Goal: Information Seeking & Learning: Learn about a topic

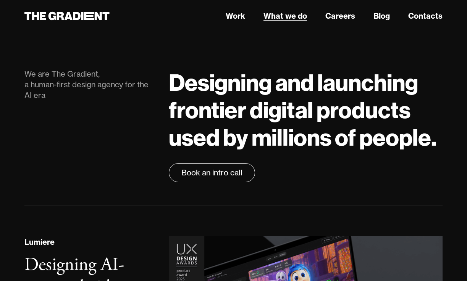
click at [279, 13] on link "What we do" at bounding box center [285, 15] width 44 height 11
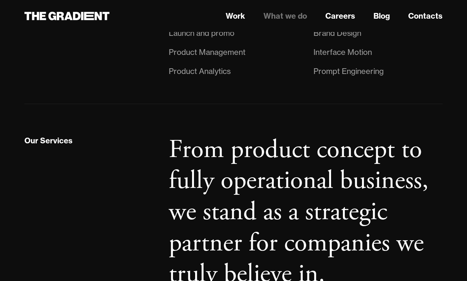
scroll to position [674, 0]
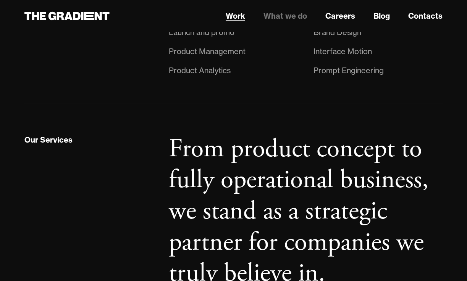
click at [238, 15] on link "Work" at bounding box center [235, 15] width 19 height 11
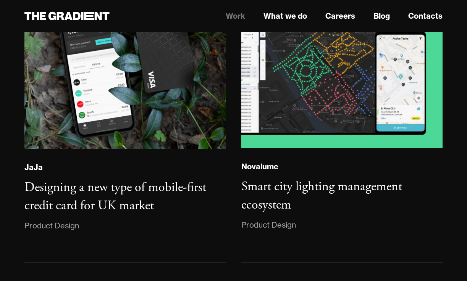
scroll to position [1375, 0]
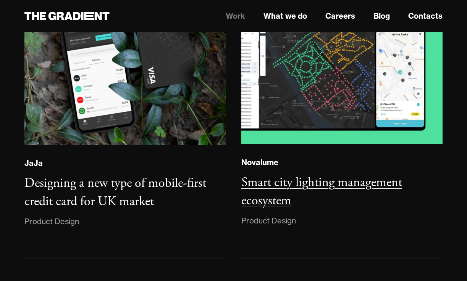
click at [285, 175] on h3 "Smart city lighting management ecosystem" at bounding box center [321, 192] width 161 height 35
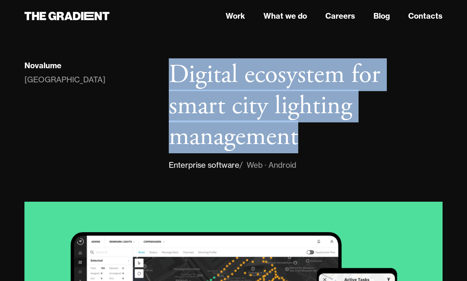
drag, startPoint x: 167, startPoint y: 68, endPoint x: 303, endPoint y: 138, distance: 152.7
click at [303, 138] on div "Digital ecosystem for smart city lighting management Enterprise software / Web …" at bounding box center [305, 116] width 289 height 112
copy h1 "Digital ecosystem for smart city lighting management"
